Goal: Task Accomplishment & Management: Use online tool/utility

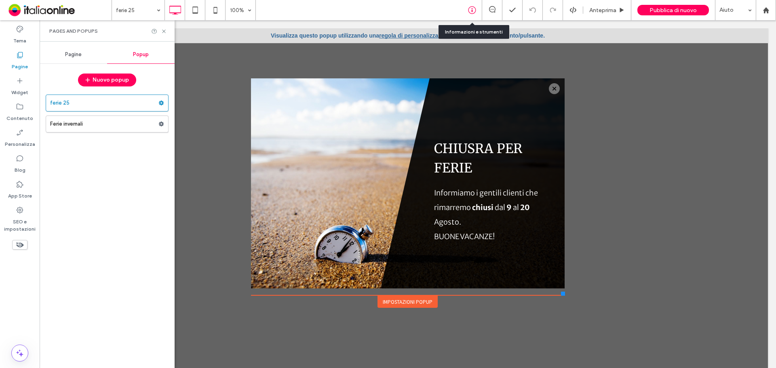
click at [475, 14] on icon at bounding box center [472, 10] width 8 height 8
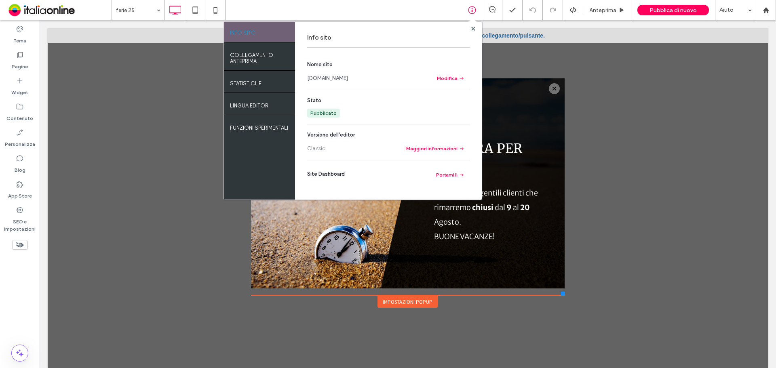
click at [332, 74] on link "[DOMAIN_NAME]" at bounding box center [327, 78] width 41 height 8
click at [471, 27] on icon at bounding box center [473, 29] width 4 height 4
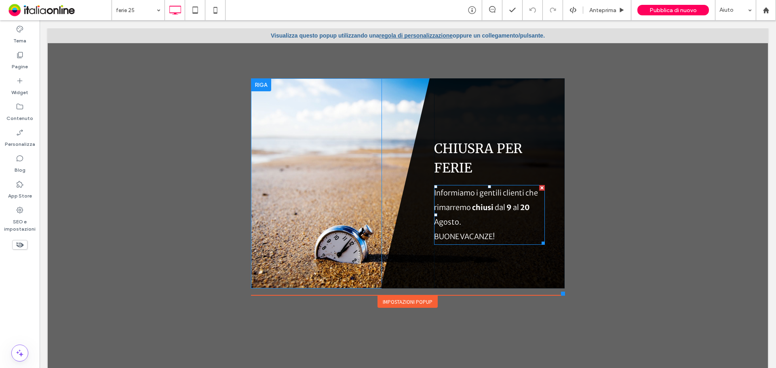
click at [520, 211] on strong "20" at bounding box center [525, 207] width 10 height 9
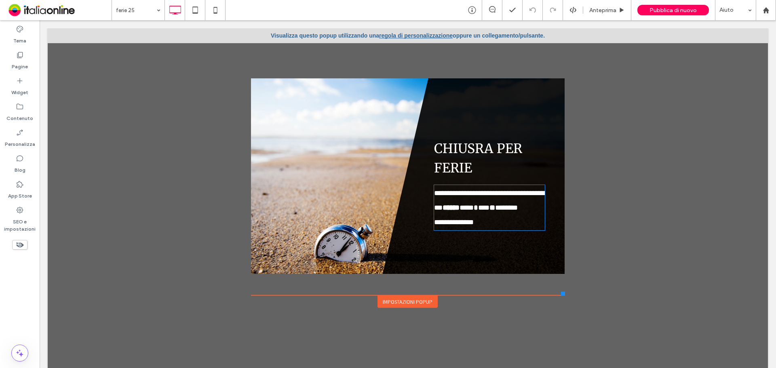
type input "**********"
type input "**"
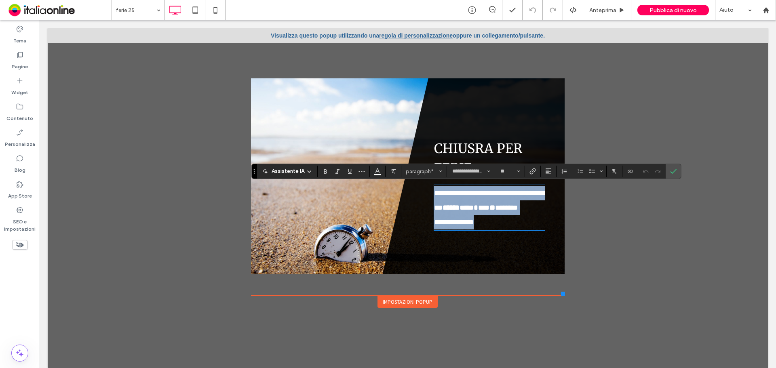
click at [524, 209] on p "**********" at bounding box center [489, 200] width 111 height 29
click at [526, 210] on p "**********" at bounding box center [489, 200] width 111 height 29
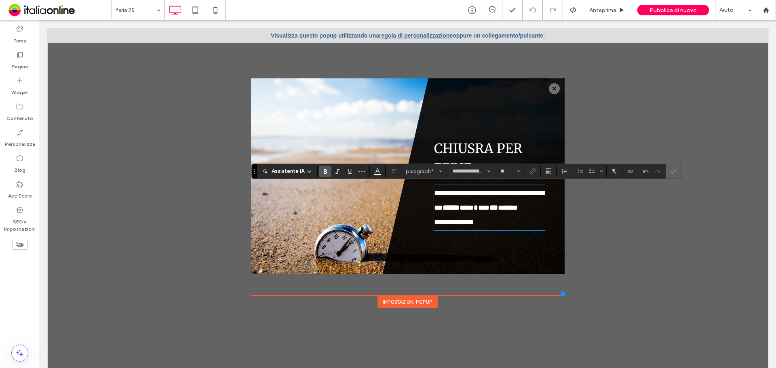
click at [676, 171] on icon "Conferma" at bounding box center [673, 171] width 6 height 6
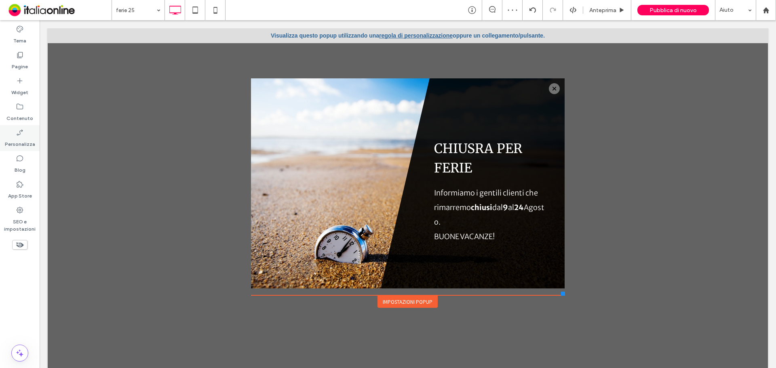
click at [26, 143] on label "Personalizza" at bounding box center [20, 142] width 30 height 11
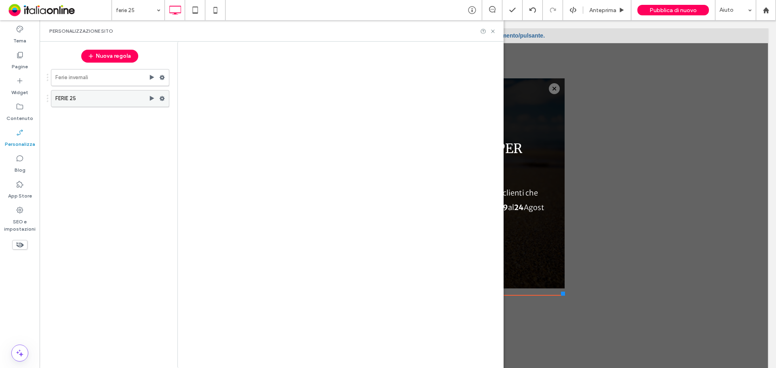
click at [160, 101] on icon at bounding box center [162, 99] width 6 height 6
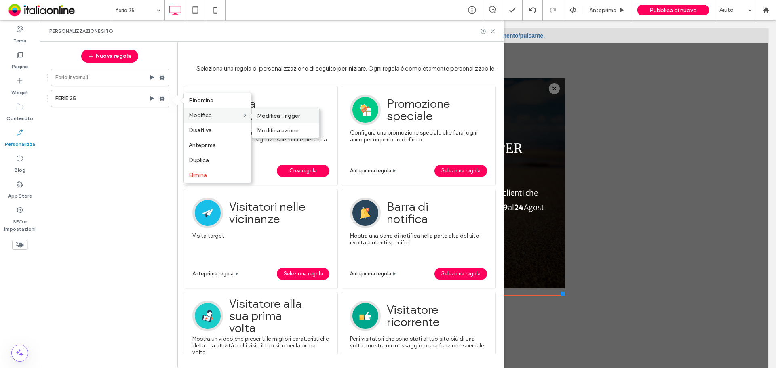
click at [276, 118] on span "Modifica Trigger" at bounding box center [278, 115] width 43 height 7
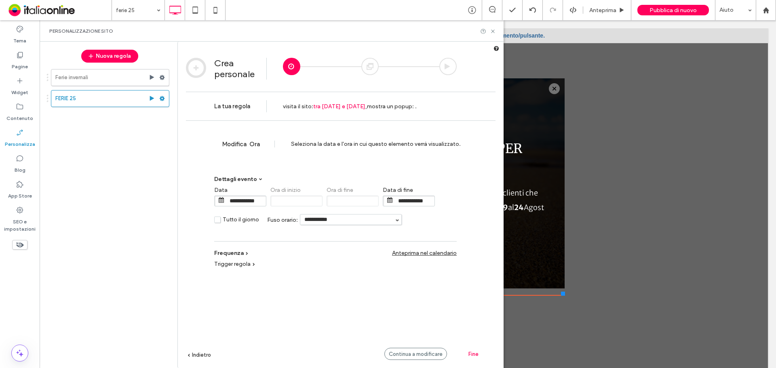
click at [416, 202] on input "**********" at bounding box center [414, 201] width 40 height 10
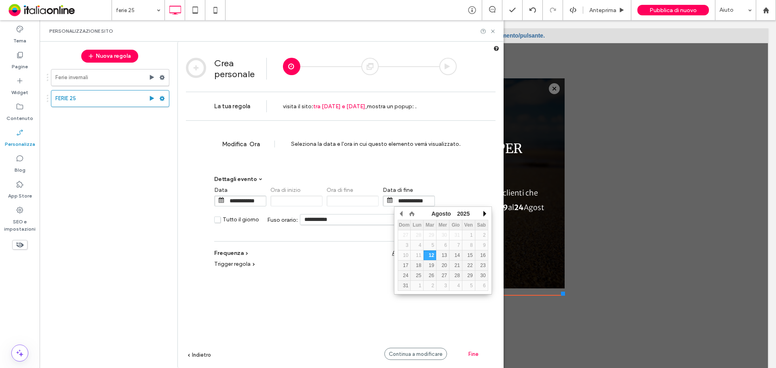
click at [484, 212] on button "button" at bounding box center [484, 214] width 8 height 12
click at [443, 268] on div "24" at bounding box center [443, 266] width 13 height 6
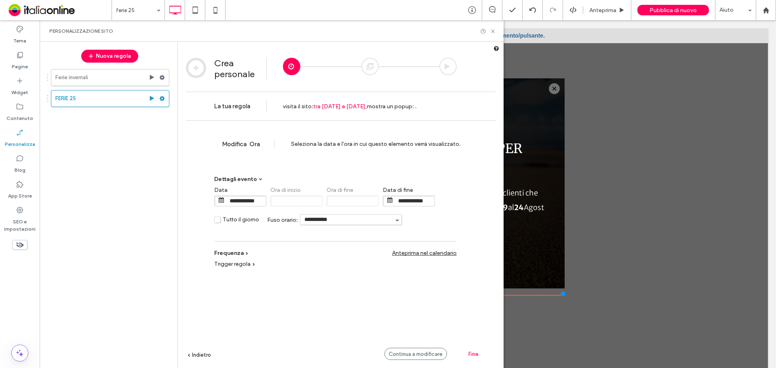
click at [470, 353] on span "Fine" at bounding box center [474, 354] width 10 height 6
type input "**********"
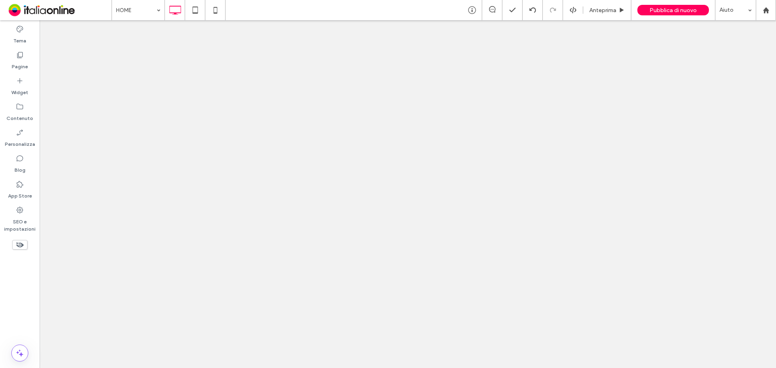
click at [493, 31] on div at bounding box center [388, 184] width 776 height 368
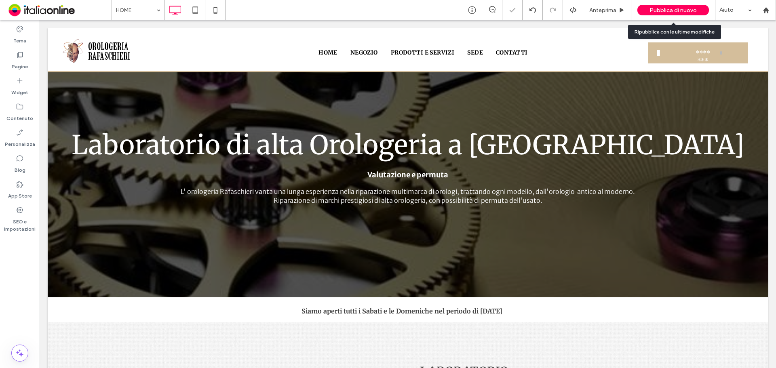
click at [684, 7] on span "Pubblica di nuovo" at bounding box center [673, 10] width 47 height 7
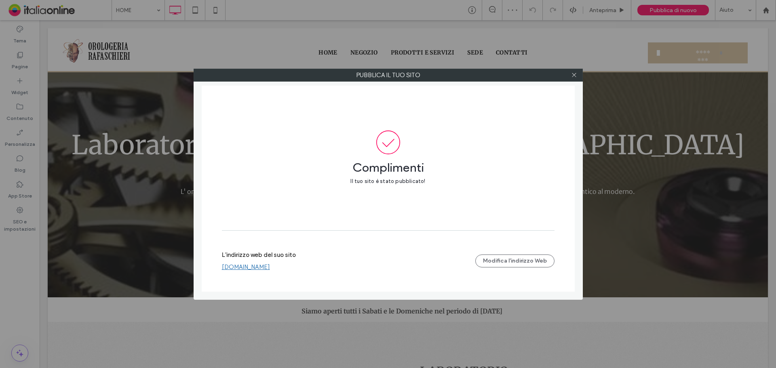
click at [260, 267] on link "[DOMAIN_NAME]" at bounding box center [246, 267] width 48 height 7
click at [577, 75] on div at bounding box center [575, 75] width 12 height 12
drag, startPoint x: 574, startPoint y: 74, endPoint x: 482, endPoint y: 84, distance: 93.1
click at [574, 74] on icon at bounding box center [574, 75] width 6 height 6
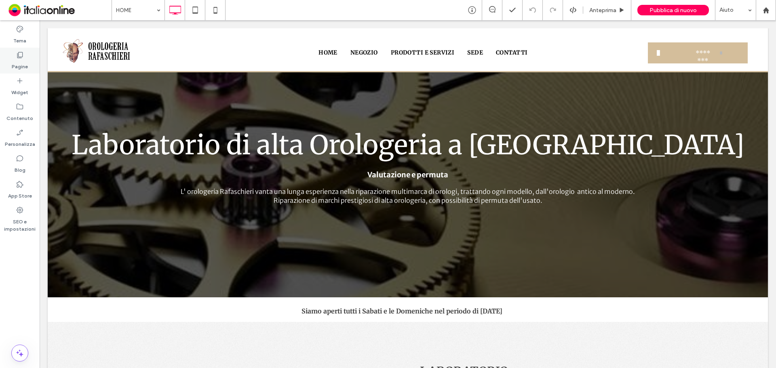
click at [21, 66] on label "Pagine" at bounding box center [20, 64] width 16 height 11
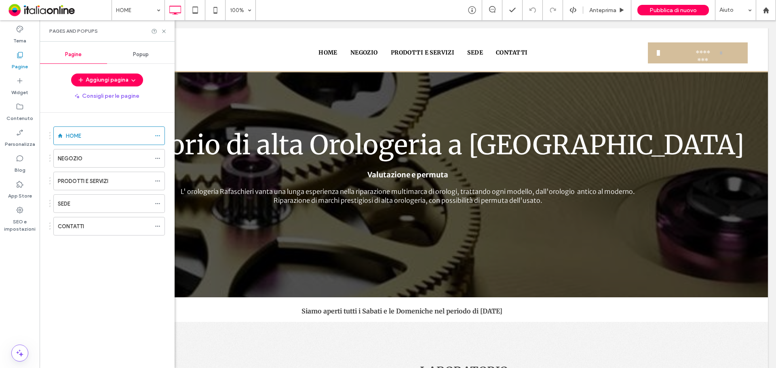
click at [154, 51] on div "Popup" at bounding box center [141, 55] width 68 height 18
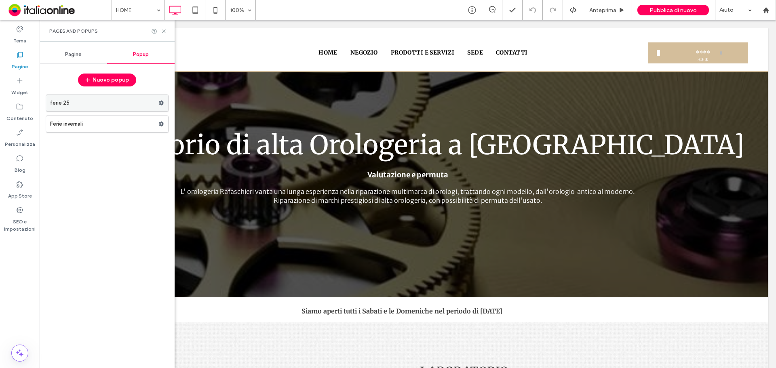
click at [73, 97] on label "ferie 25" at bounding box center [104, 103] width 108 height 16
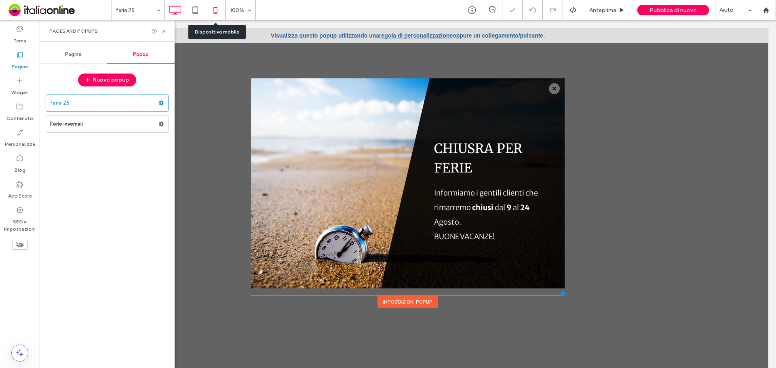
click at [220, 15] on icon at bounding box center [215, 10] width 16 height 16
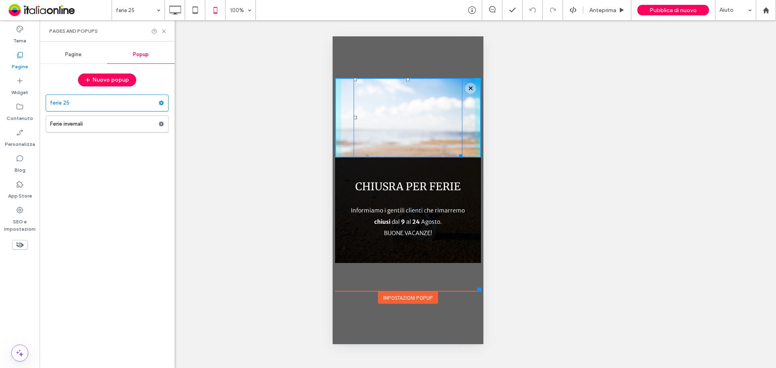
drag, startPoint x: 459, startPoint y: 155, endPoint x: 507, endPoint y: 161, distance: 48.5
click at [483, 161] on html "Click To Paste HOME NEGOZIO PRODOTTI E SERVIZI SEDE CONTATTI Click To Paste ***…" at bounding box center [407, 190] width 151 height 308
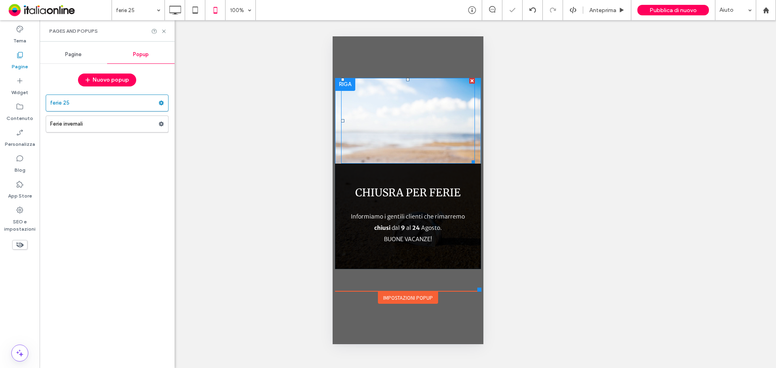
click at [421, 144] on div at bounding box center [408, 121] width 134 height 86
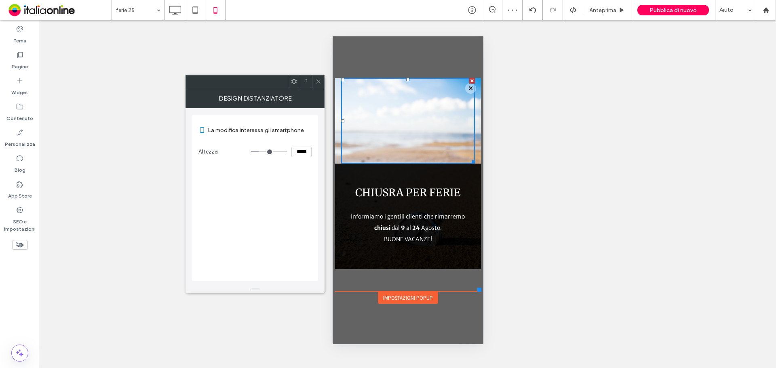
click at [315, 82] on div at bounding box center [318, 82] width 12 height 12
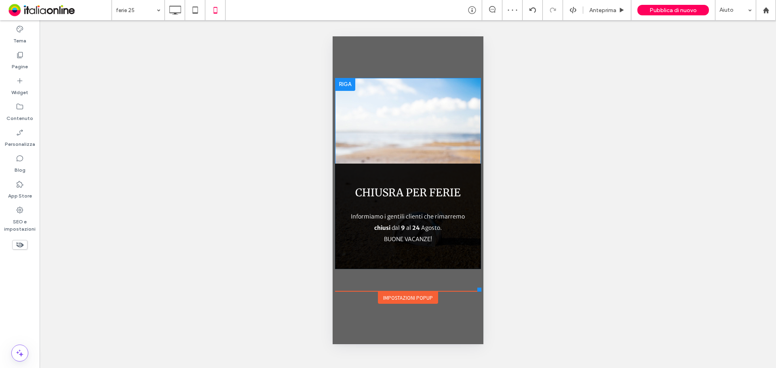
click at [336, 98] on div "Click To Paste" at bounding box center [408, 121] width 146 height 86
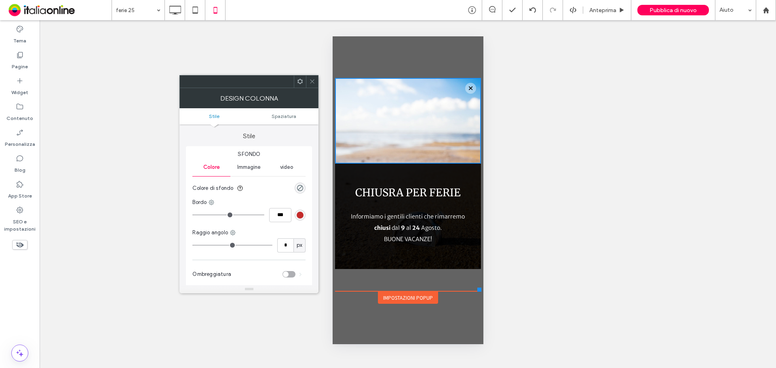
click at [256, 173] on div "Immagine" at bounding box center [249, 168] width 38 height 18
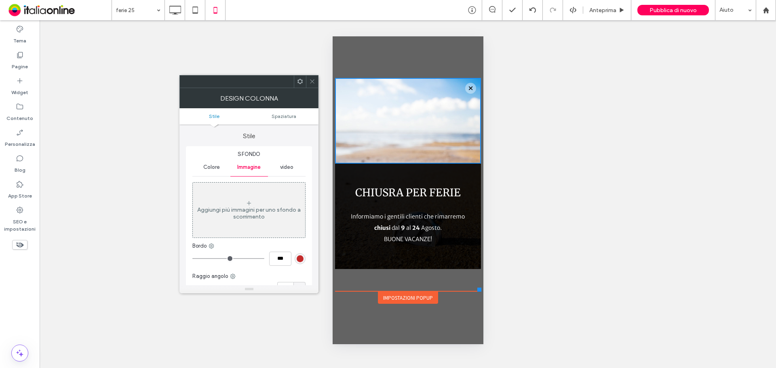
click at [317, 87] on div at bounding box center [312, 82] width 12 height 12
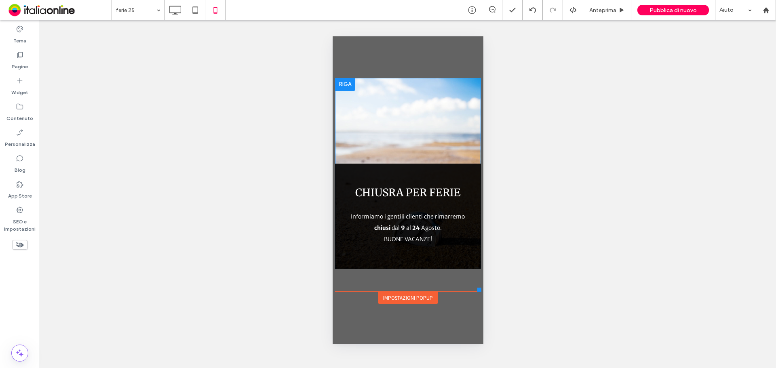
click at [479, 133] on div "Click To Paste" at bounding box center [408, 121] width 146 height 86
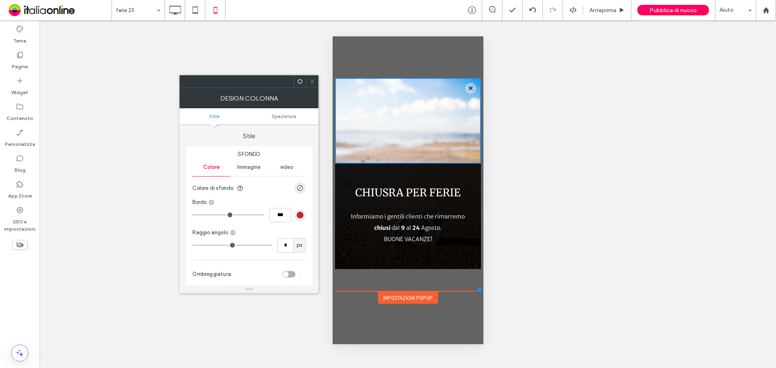
click at [311, 81] on icon at bounding box center [312, 81] width 6 height 6
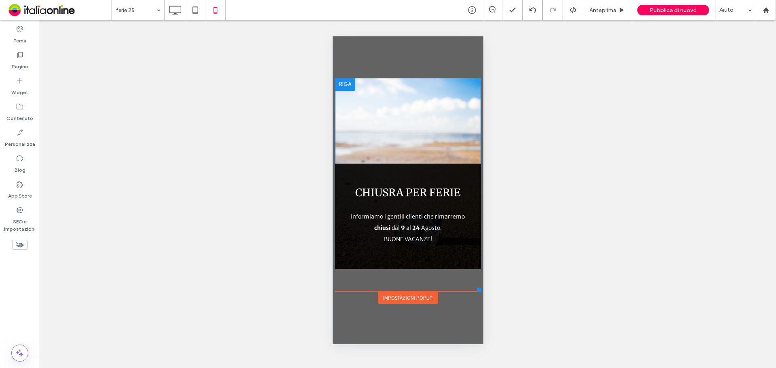
click at [346, 83] on div at bounding box center [345, 84] width 20 height 13
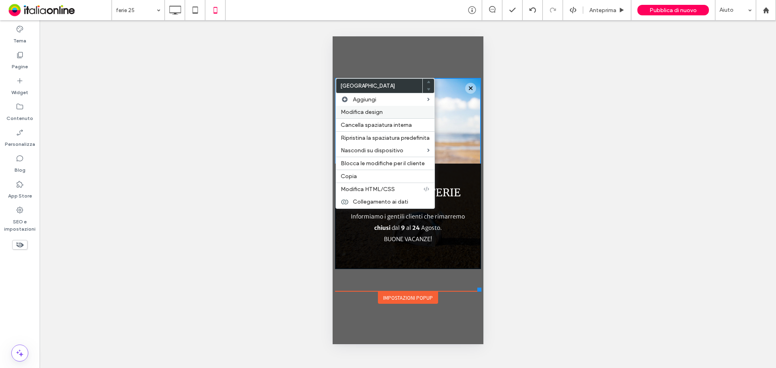
click at [358, 111] on span "Modifica design" at bounding box center [362, 112] width 42 height 7
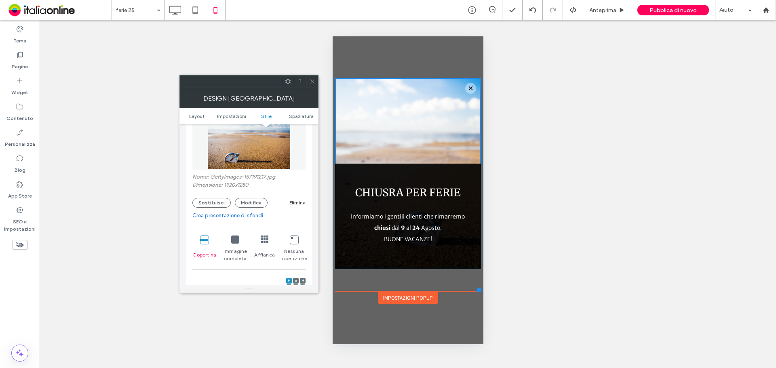
scroll to position [243, 0]
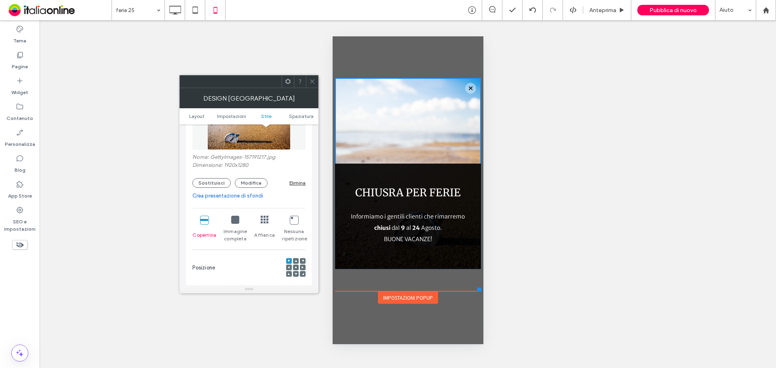
click at [237, 221] on icon at bounding box center [235, 220] width 8 height 8
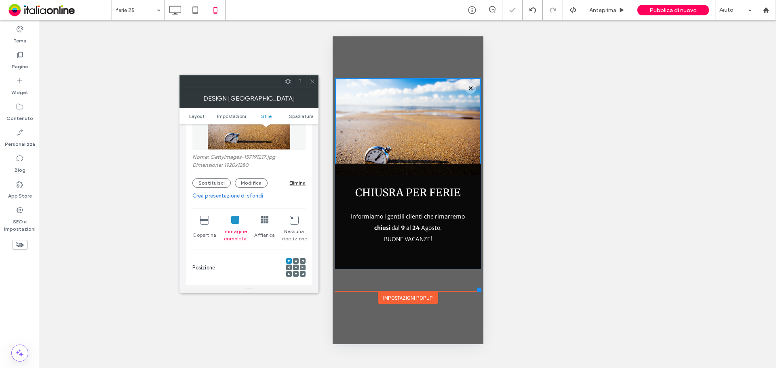
click at [315, 80] on icon at bounding box center [312, 81] width 6 height 6
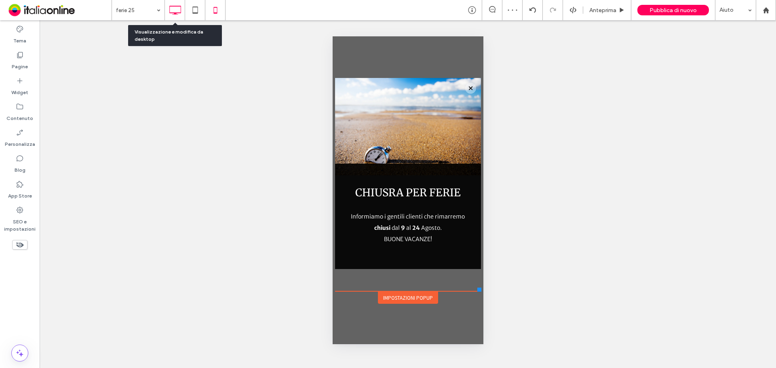
click at [176, 10] on icon at bounding box center [175, 10] width 16 height 16
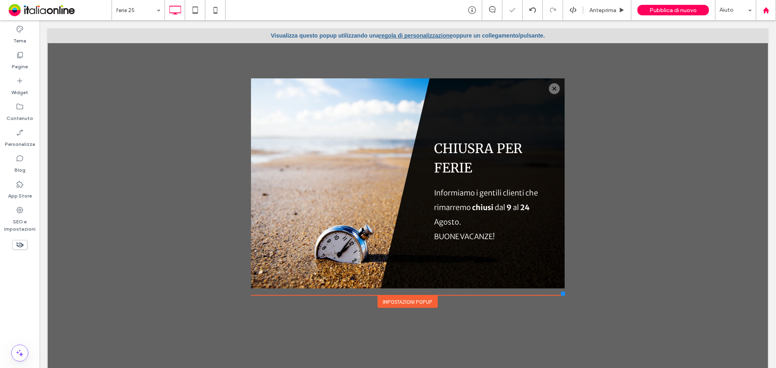
scroll to position [0, 0]
click at [661, 11] on span "Pubblica di nuovo" at bounding box center [673, 10] width 47 height 7
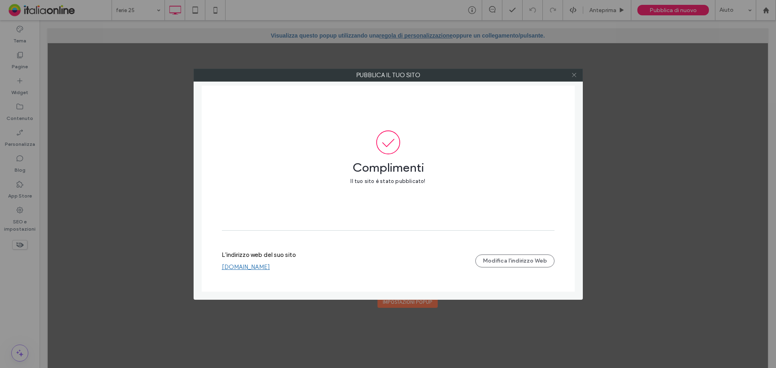
click at [575, 78] on span at bounding box center [574, 75] width 6 height 12
